Goal: Navigation & Orientation: Find specific page/section

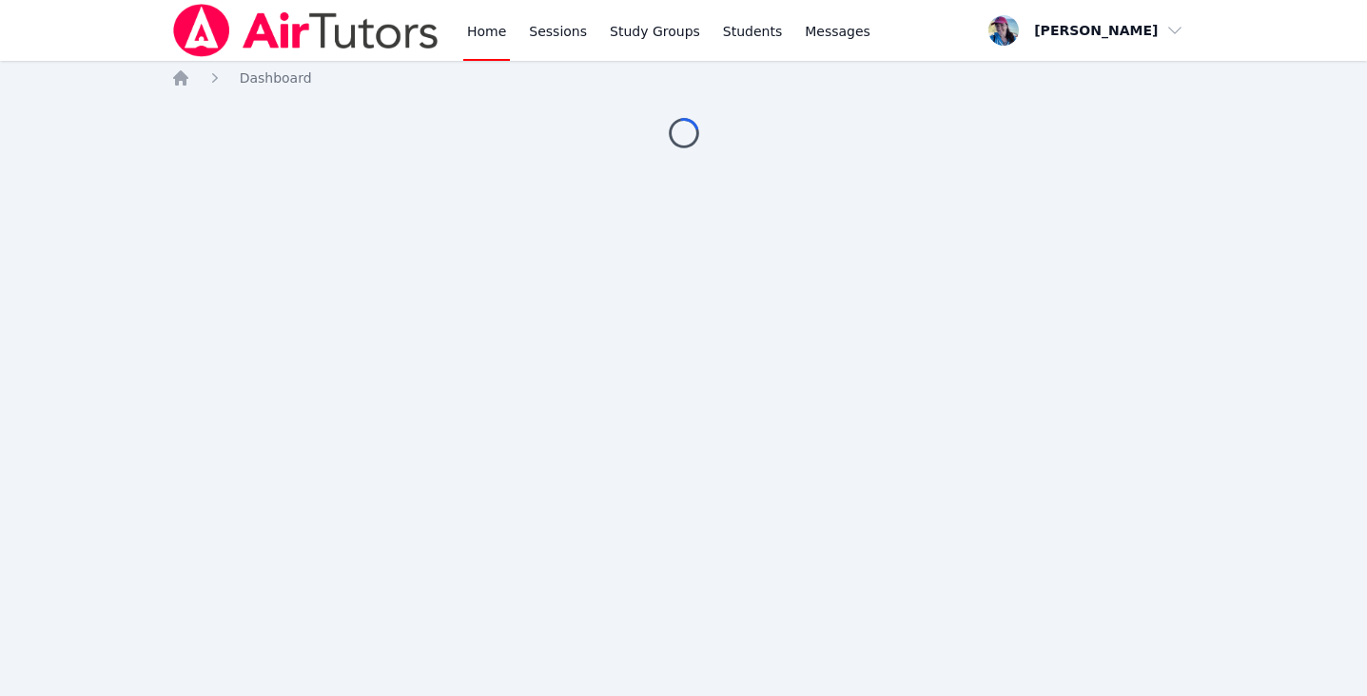
click at [927, 149] on body "Home Sessions Study Groups Students Messages Open user menu Megan Nepshinsky Op…" at bounding box center [683, 348] width 1367 height 696
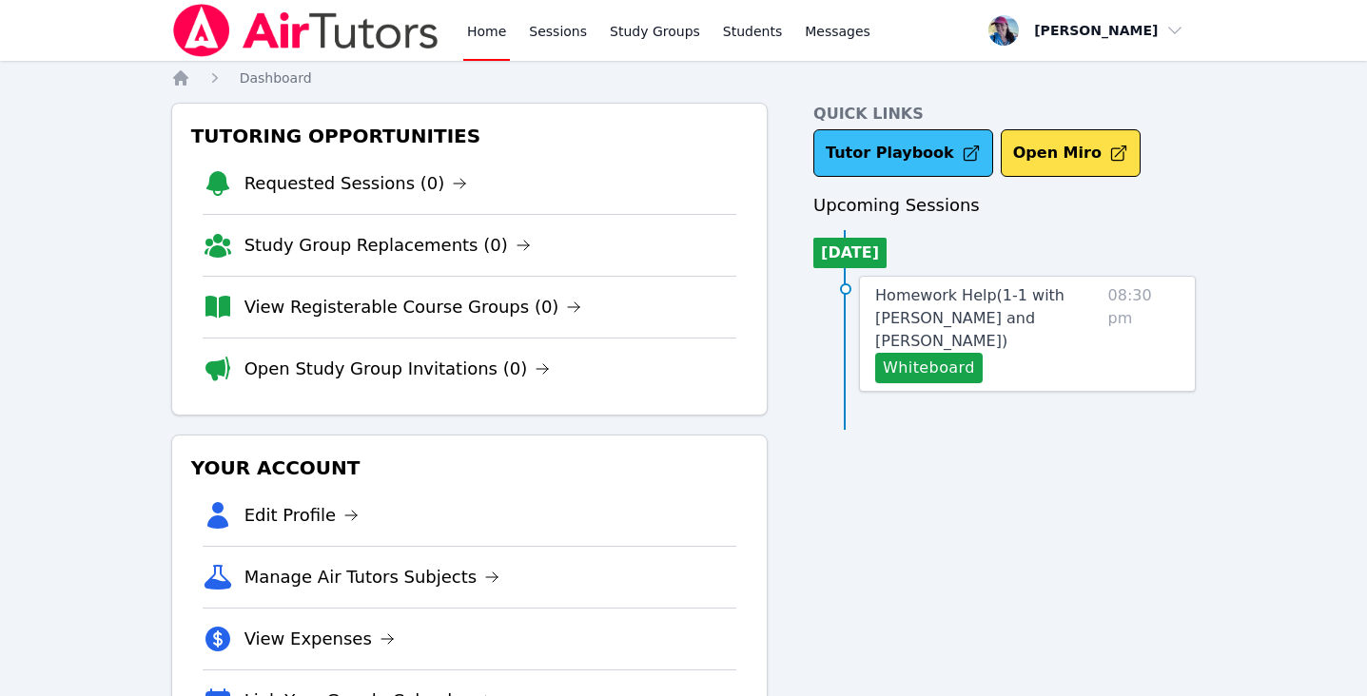
click at [908, 152] on link "Tutor Playbook" at bounding box center [903, 153] width 180 height 48
